Goal: Task Accomplishment & Management: Use online tool/utility

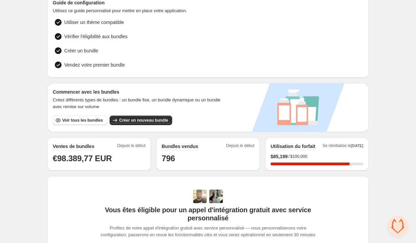
scroll to position [46, 0]
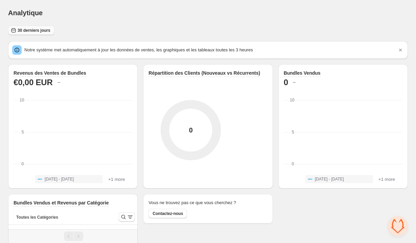
click at [38, 31] on span "30 derniers jours" at bounding box center [34, 30] width 33 height 5
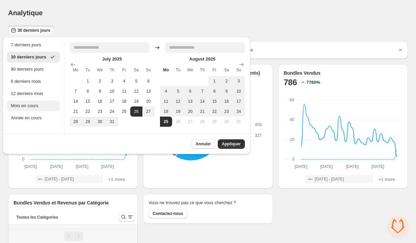
click at [35, 103] on div "Mois en cours" at bounding box center [33, 106] width 45 height 7
type input "**********"
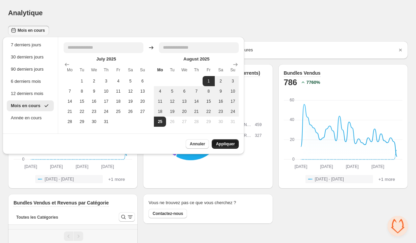
click at [234, 142] on span "Appliquer" at bounding box center [225, 143] width 19 height 5
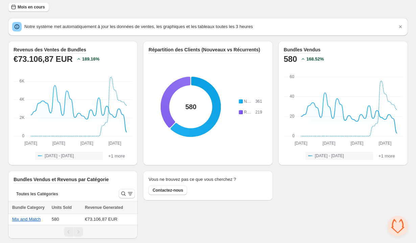
scroll to position [24, 0]
